Goal: Transaction & Acquisition: Purchase product/service

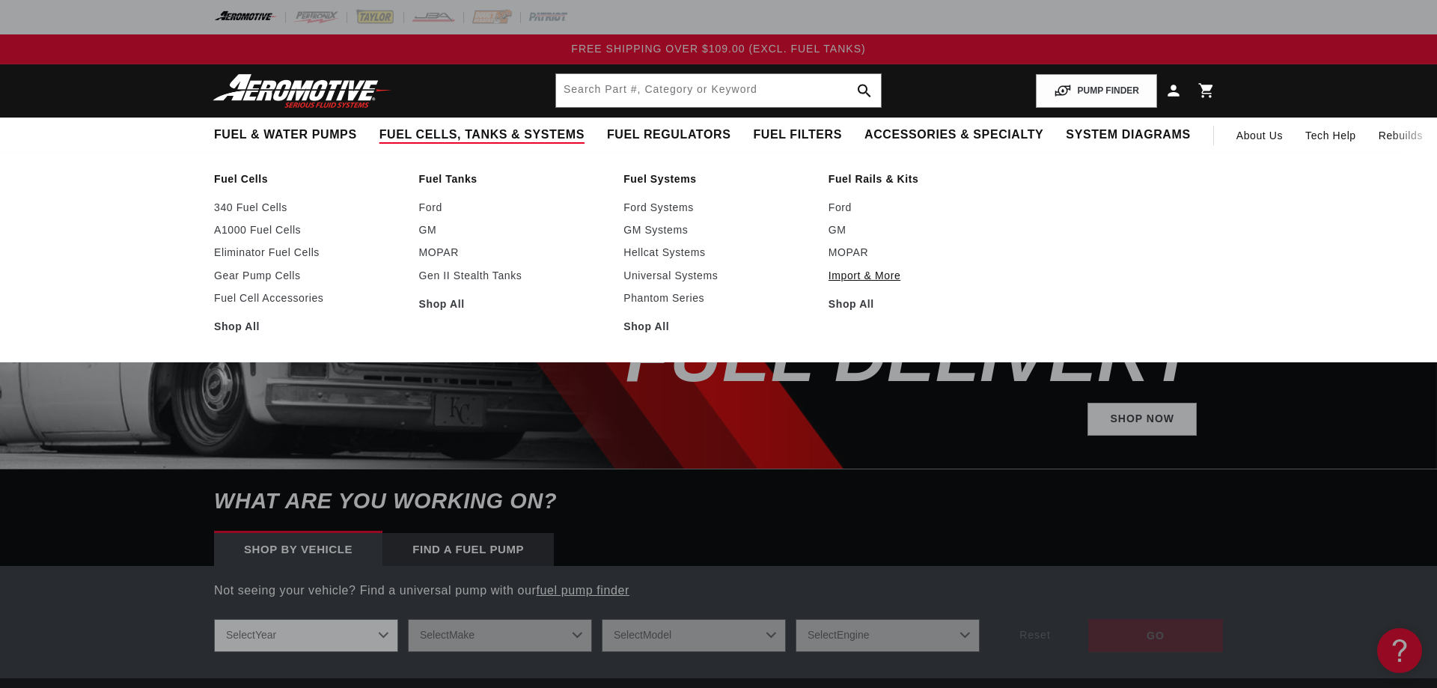
click at [850, 270] on link "Import & More" at bounding box center [923, 275] width 190 height 13
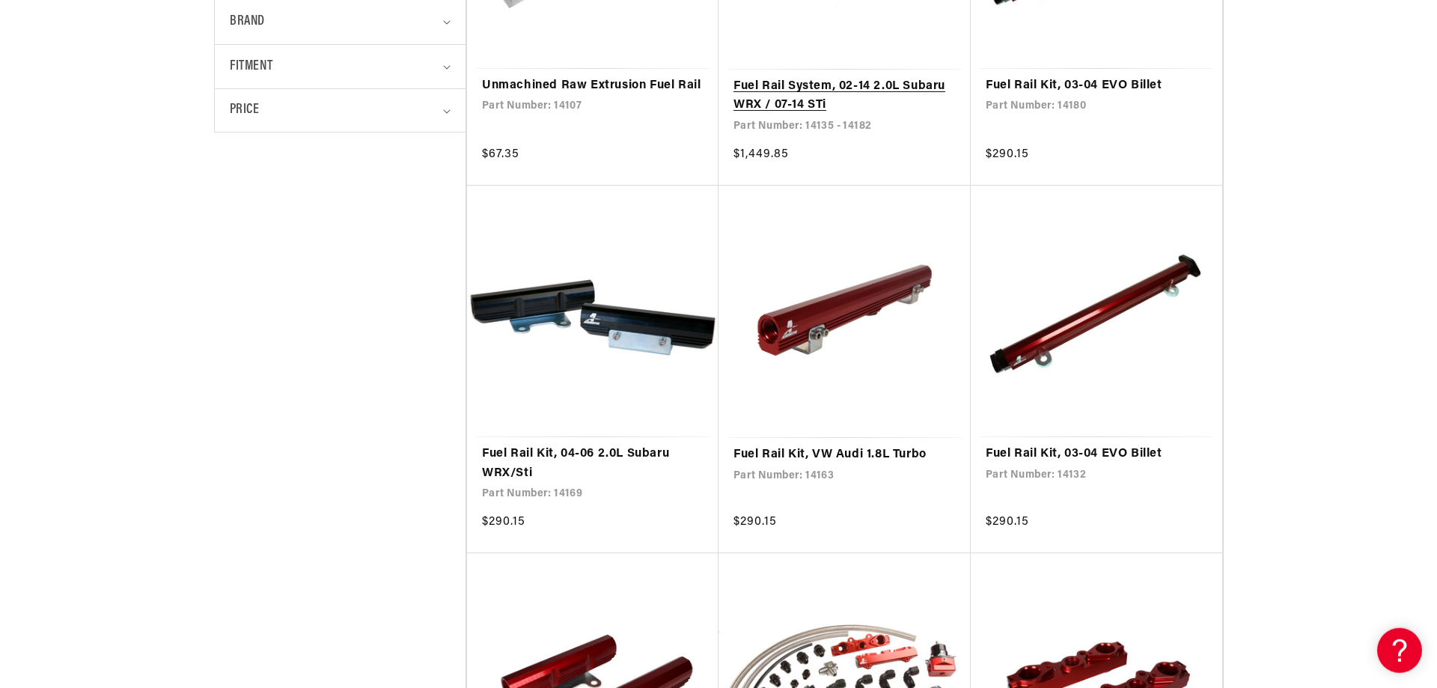
scroll to position [630, 0]
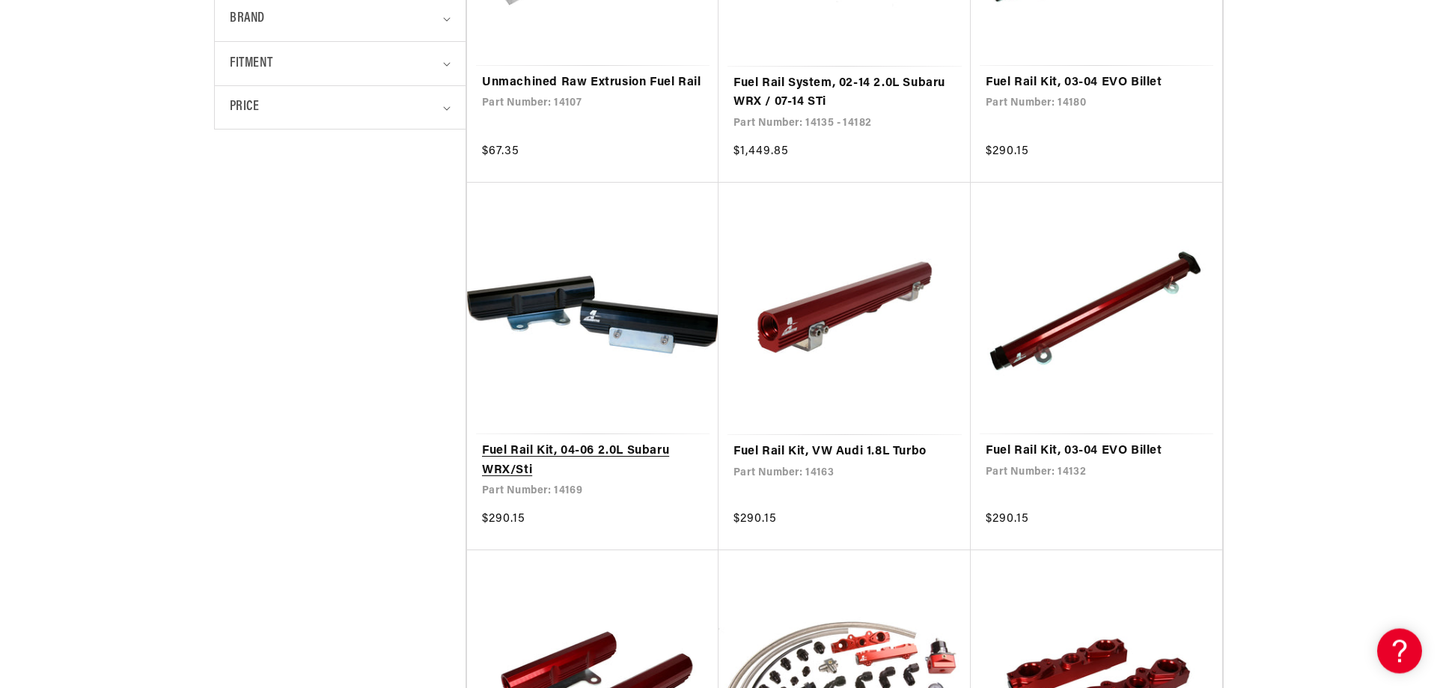
click at [614, 448] on link "Fuel Rail Kit, 04-06 2.0L Subaru WRX/Sti" at bounding box center [593, 461] width 222 height 38
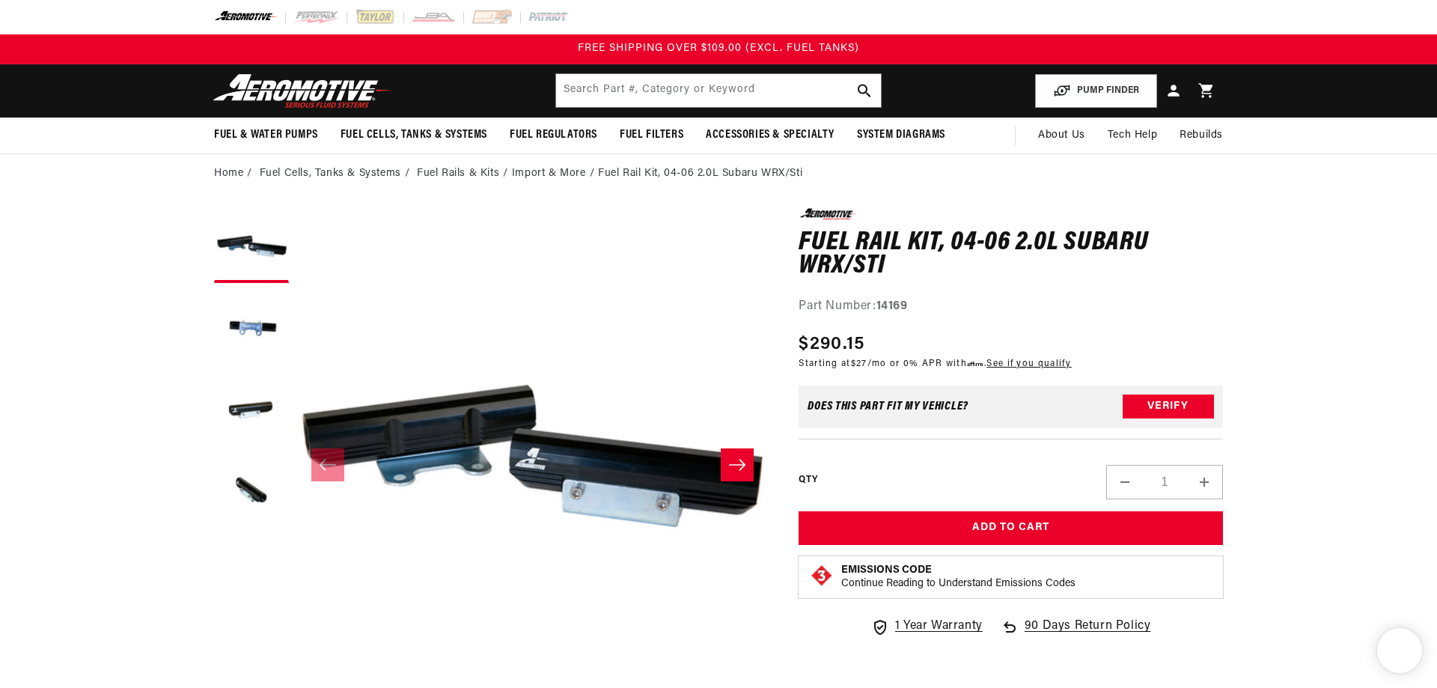
click at [900, 304] on strong "14169" at bounding box center [891, 306] width 31 height 12
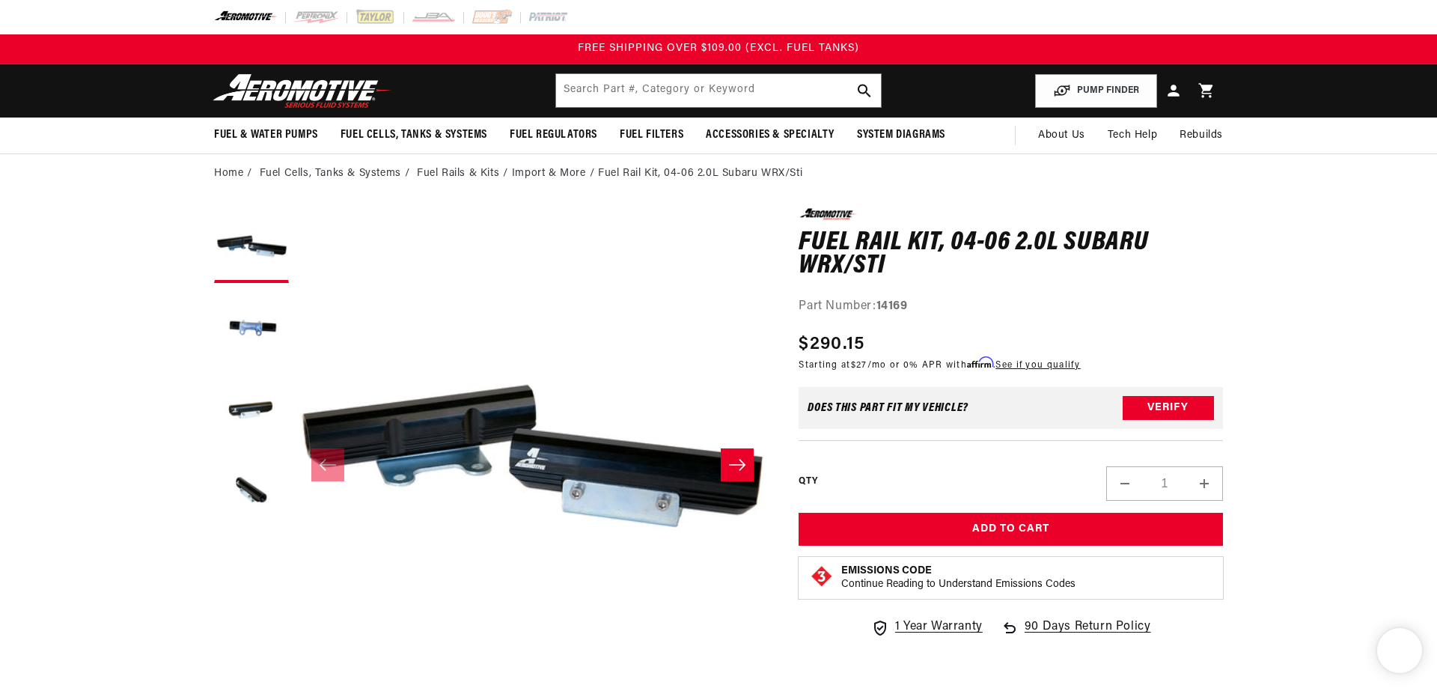
click at [900, 304] on strong "14169" at bounding box center [891, 306] width 31 height 12
